Goal: Find specific page/section: Find specific page/section

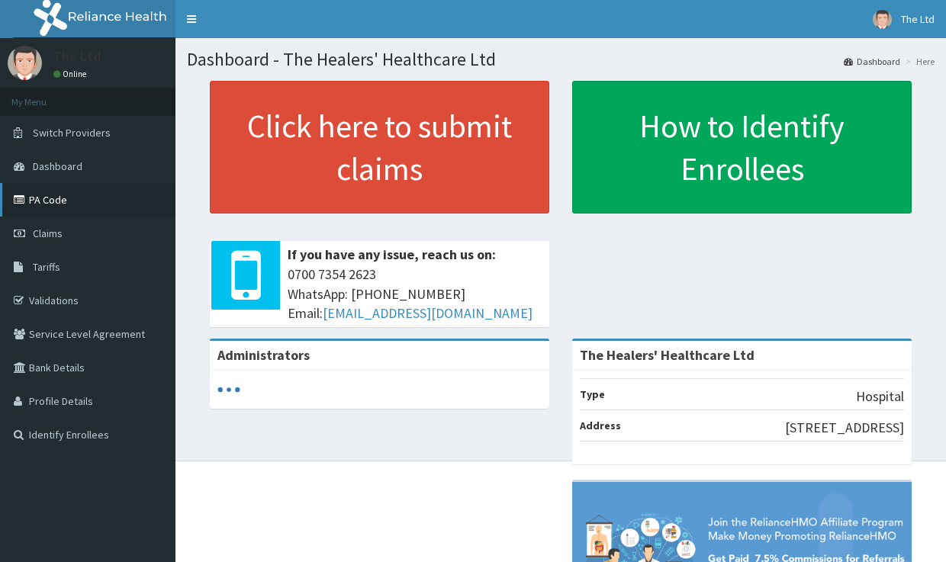
click at [69, 192] on link "PA Code" at bounding box center [87, 200] width 175 height 34
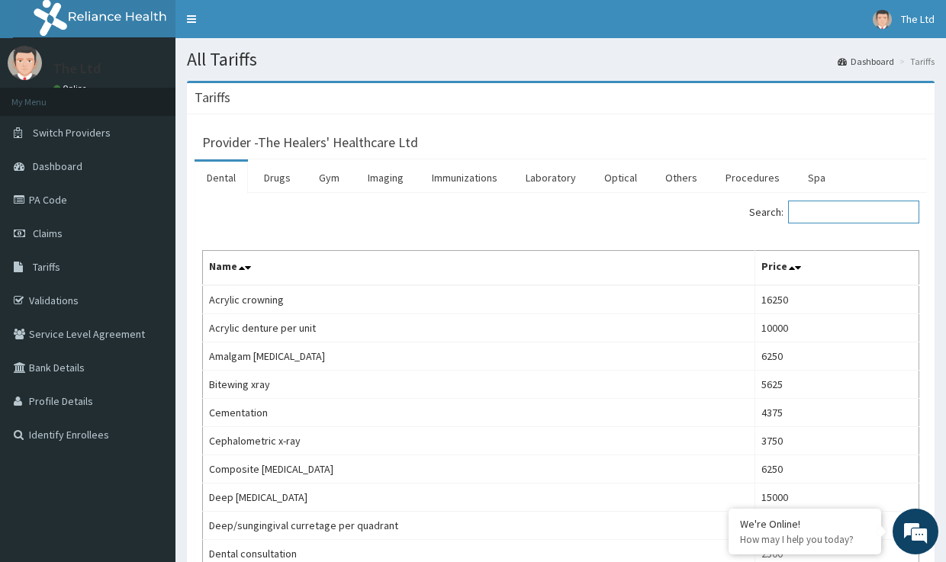
click at [832, 210] on input "Search:" at bounding box center [853, 212] width 131 height 23
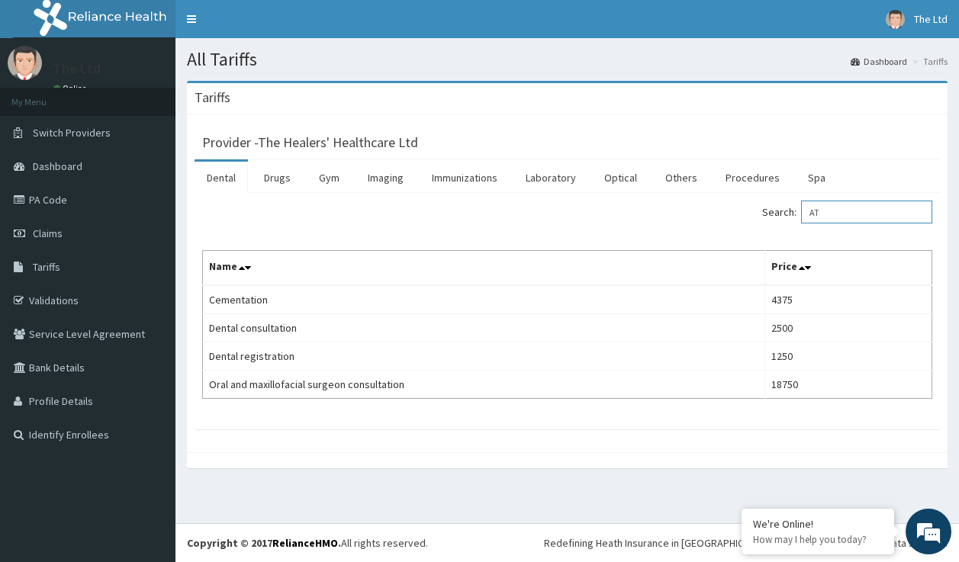
type input "A"
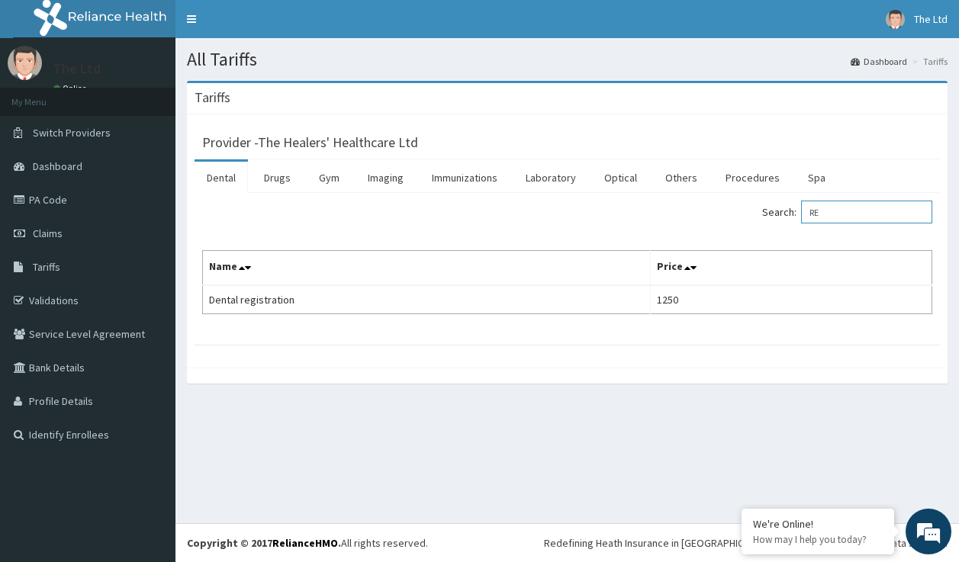
type input "R"
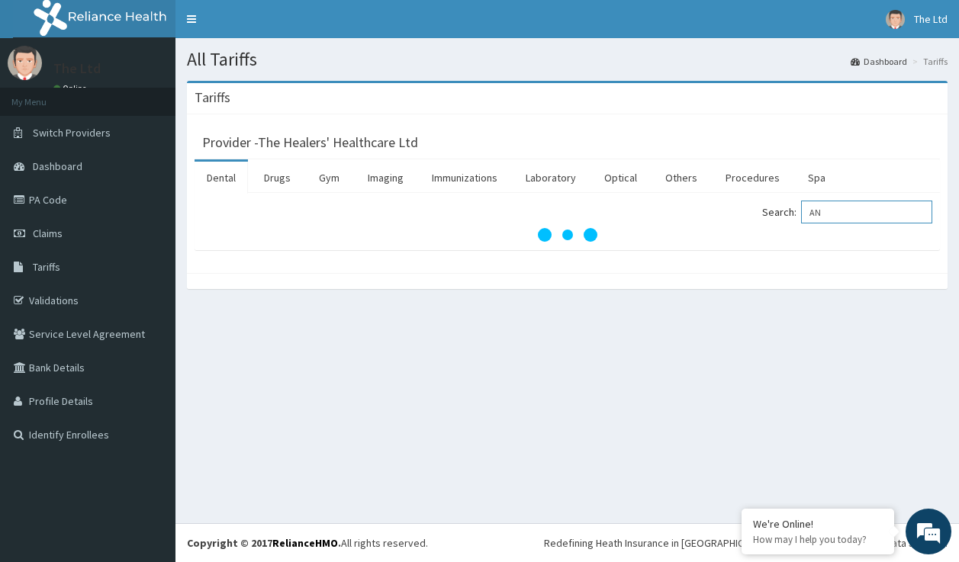
type input "A"
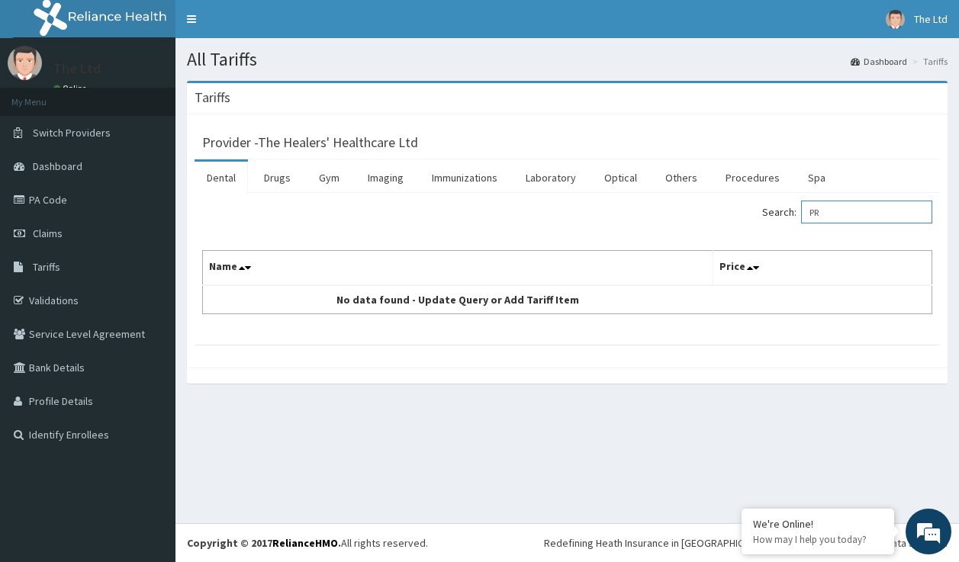
type input "P"
type input "N"
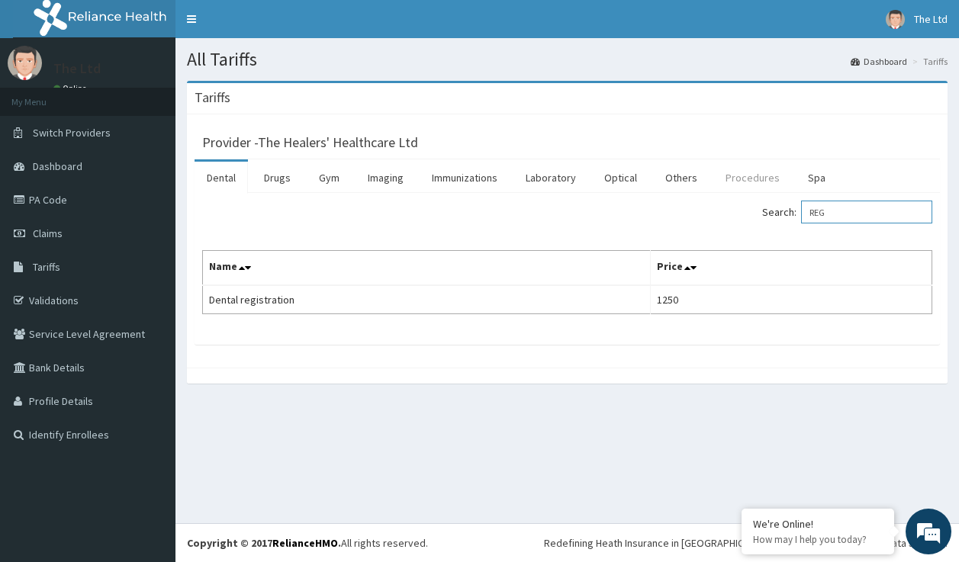
type input "REG"
click at [743, 176] on link "Procedures" at bounding box center [752, 178] width 79 height 32
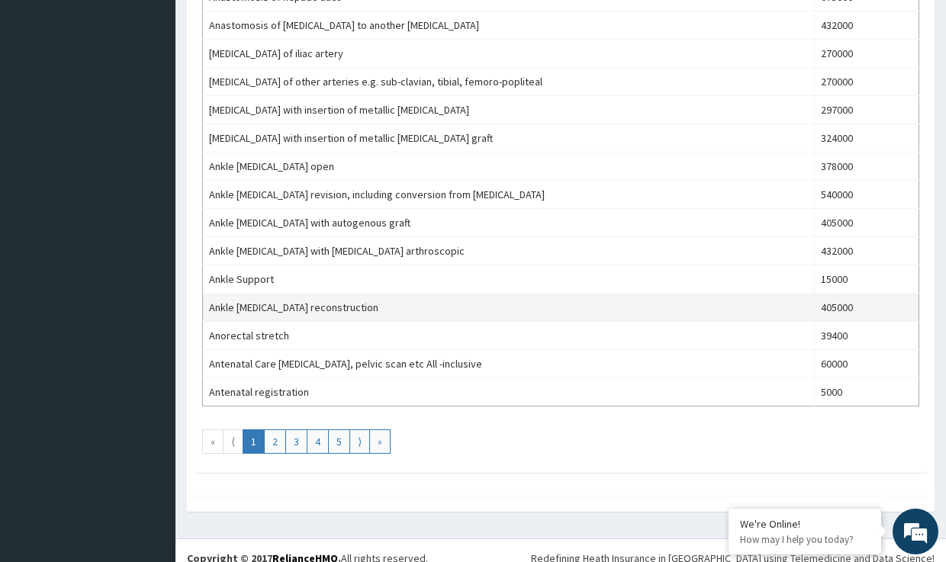
scroll to position [1297, 0]
